Goal: Transaction & Acquisition: Subscribe to service/newsletter

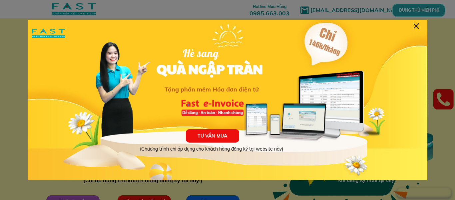
click at [416, 25] on div at bounding box center [416, 25] width 5 height 5
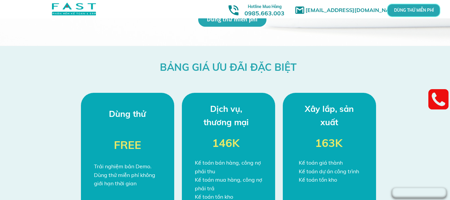
scroll to position [1777, 0]
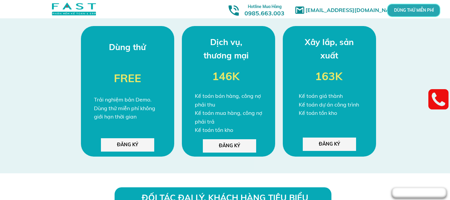
click at [139, 148] on p "ĐĂNG KÝ" at bounding box center [127, 144] width 53 height 13
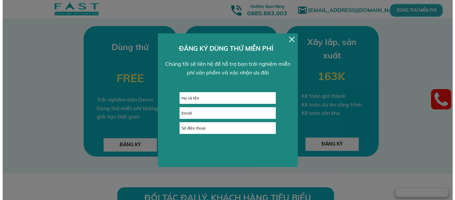
scroll to position [0, 0]
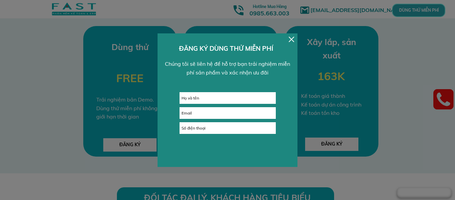
click at [223, 99] on input "text" at bounding box center [228, 97] width 96 height 11
type input "n"
type input "van"
click at [228, 114] on input "email" at bounding box center [228, 112] width 96 height 11
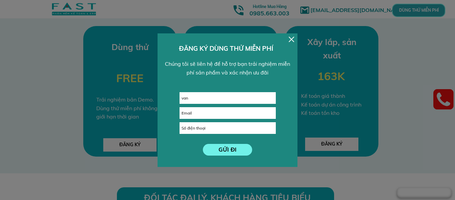
click at [226, 126] on input "tel" at bounding box center [228, 127] width 96 height 11
type input "0982889648"
click at [247, 150] on p "GỬI ĐI" at bounding box center [228, 150] width 50 height 12
type input "[EMAIL_ADDRESS][DOMAIN_NAME]"
click at [229, 153] on p "GỬI ĐI" at bounding box center [227, 149] width 53 height 13
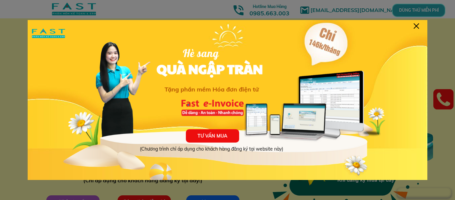
click at [417, 28] on div at bounding box center [416, 25] width 5 height 5
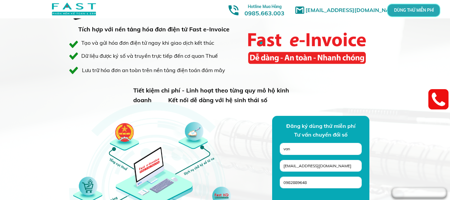
scroll to position [600, 0]
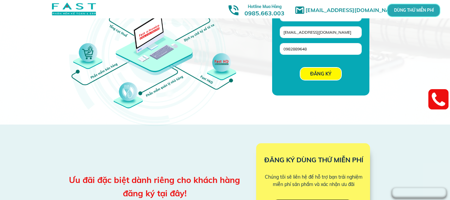
click at [334, 74] on p "ĐĂNG KÝ" at bounding box center [321, 74] width 41 height 12
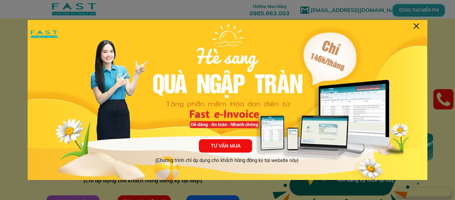
click at [417, 24] on div at bounding box center [416, 25] width 5 height 5
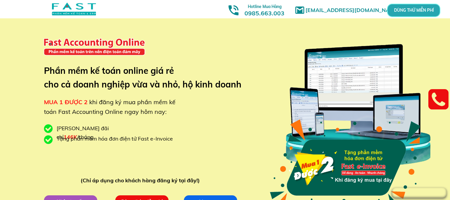
scroll to position [67, 0]
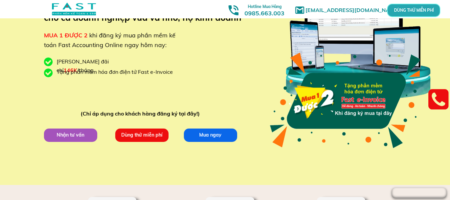
click at [153, 137] on p "Dùng thử miễn phí" at bounding box center [142, 134] width 54 height 13
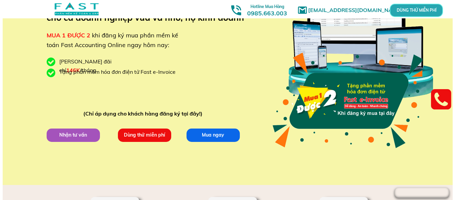
scroll to position [0, 0]
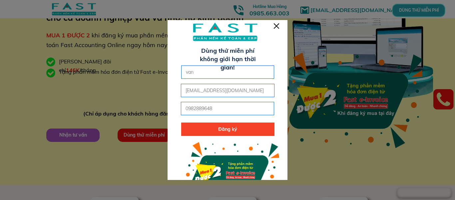
click at [275, 27] on div at bounding box center [276, 25] width 5 height 5
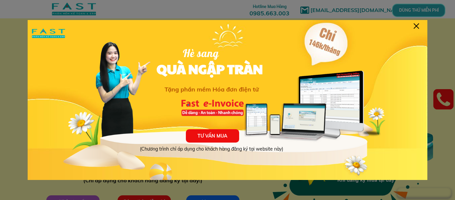
click at [417, 27] on div at bounding box center [416, 25] width 5 height 5
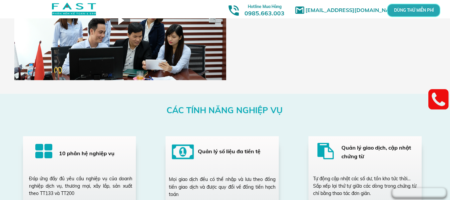
scroll to position [1166, 0]
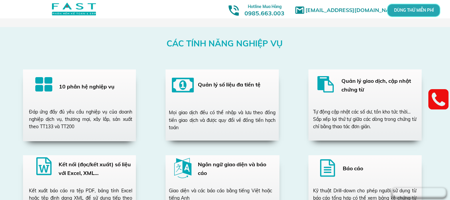
click at [112, 98] on div at bounding box center [79, 105] width 113 height 72
click at [36, 87] on div at bounding box center [43, 86] width 17 height 20
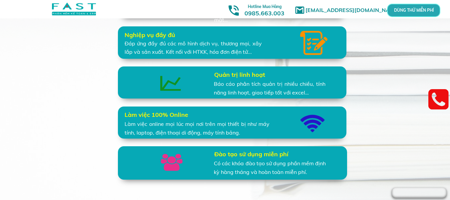
scroll to position [1600, 0]
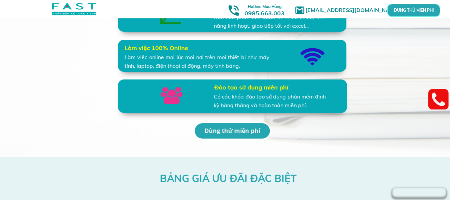
click at [237, 130] on p "Dùng thử miễn phí" at bounding box center [232, 130] width 75 height 15
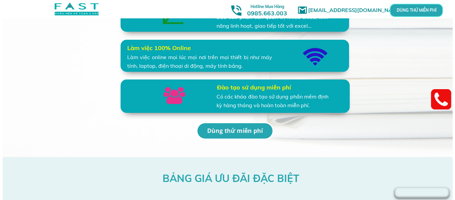
scroll to position [0, 0]
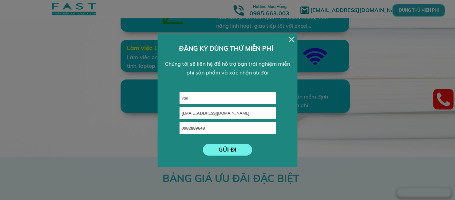
click at [292, 40] on div at bounding box center [291, 39] width 5 height 5
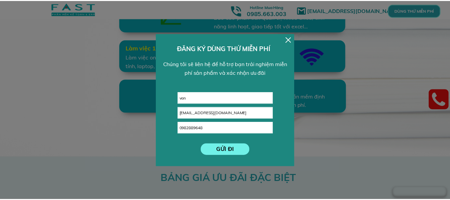
scroll to position [1600, 0]
